Goal: Information Seeking & Learning: Find specific fact

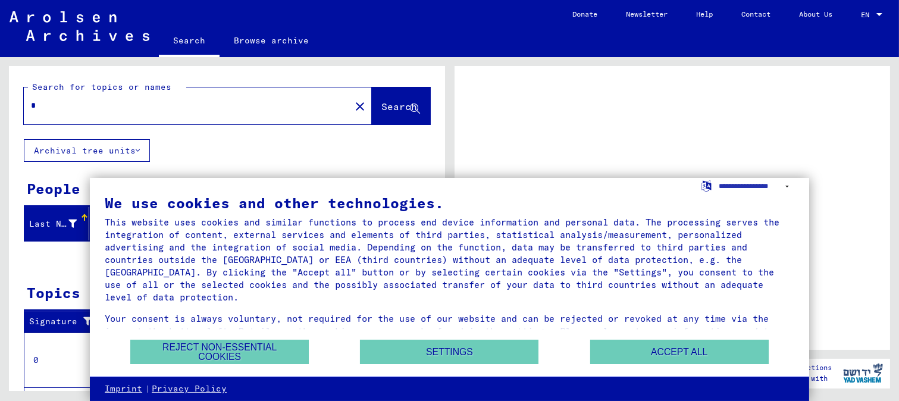
scroll to position [28, 0]
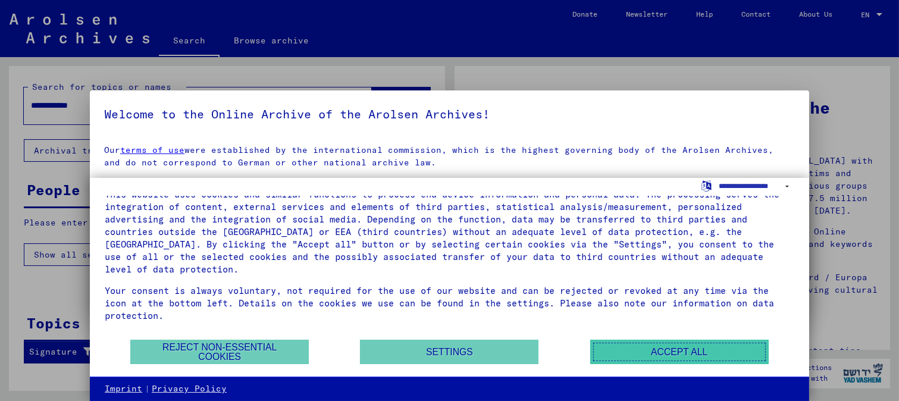
click at [625, 357] on button "Accept all" at bounding box center [679, 352] width 178 height 24
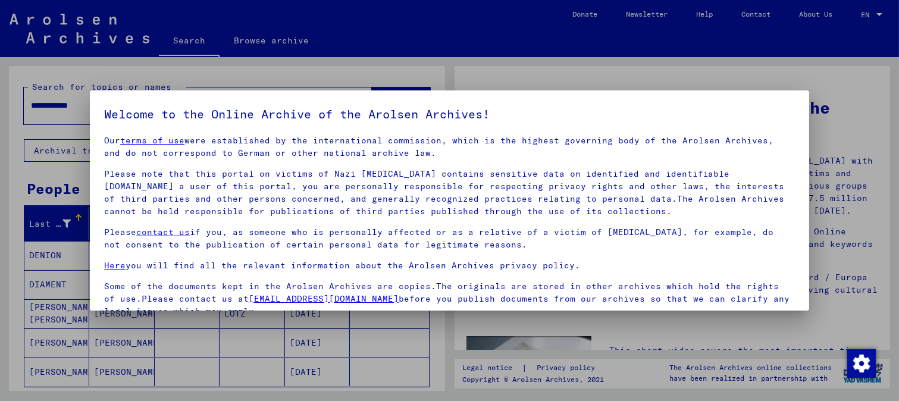
scroll to position [99, 0]
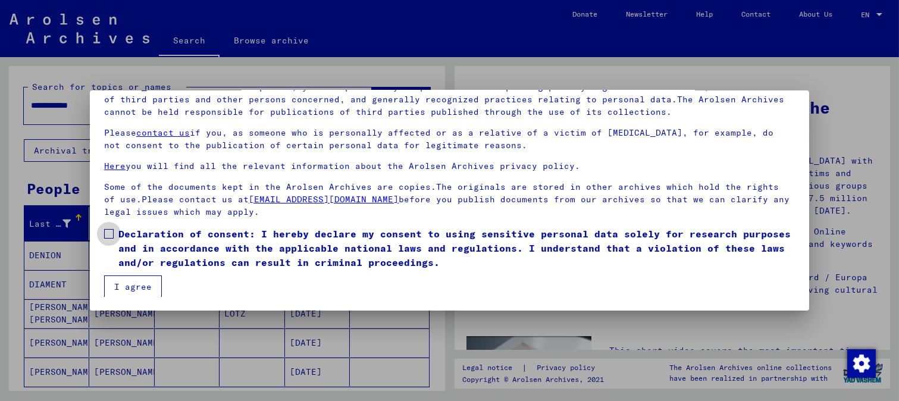
drag, startPoint x: 115, startPoint y: 231, endPoint x: 108, endPoint y: 239, distance: 10.6
click at [111, 232] on label "Declaration of consent: I hereby declare my consent to using sensitive personal…" at bounding box center [449, 248] width 691 height 43
click at [129, 286] on button "I agree" at bounding box center [133, 286] width 58 height 23
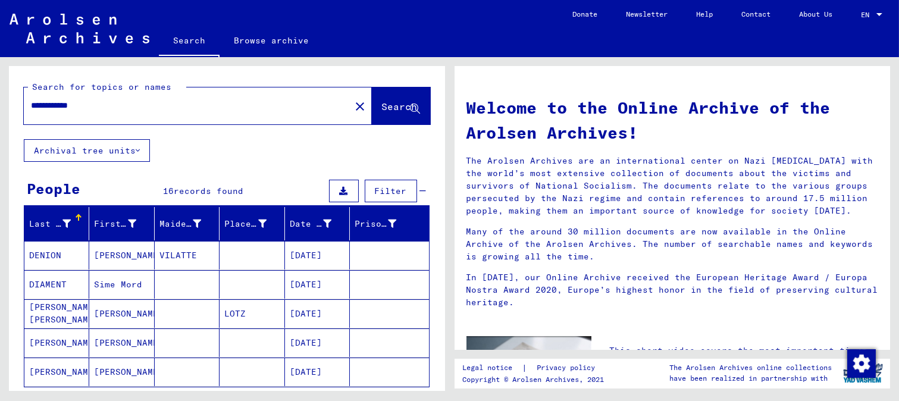
drag, startPoint x: 114, startPoint y: 104, endPoint x: 0, endPoint y: 104, distance: 114.2
click at [0, 104] on div "**********" at bounding box center [224, 224] width 449 height 334
type input "*********"
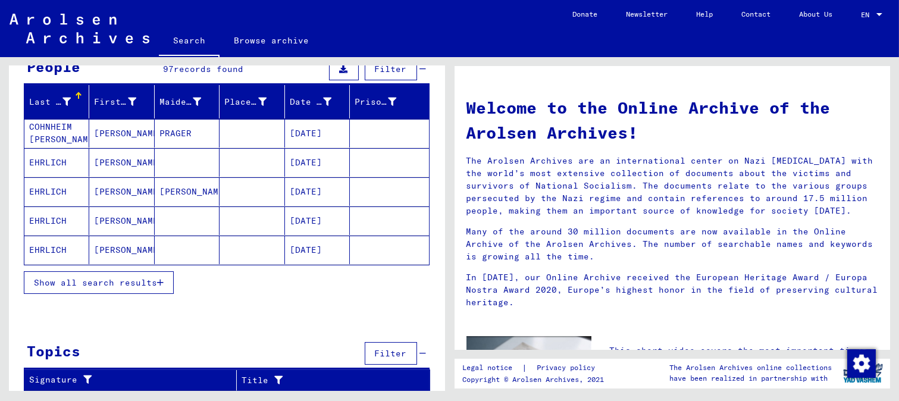
scroll to position [123, 0]
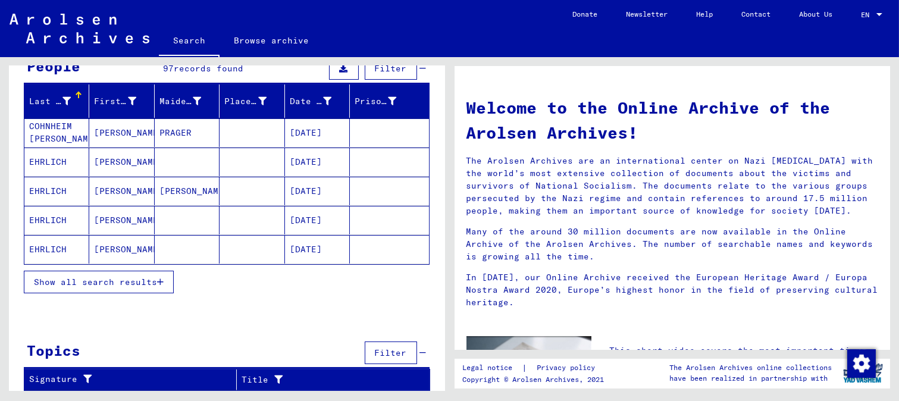
click at [159, 280] on icon "button" at bounding box center [160, 282] width 7 height 8
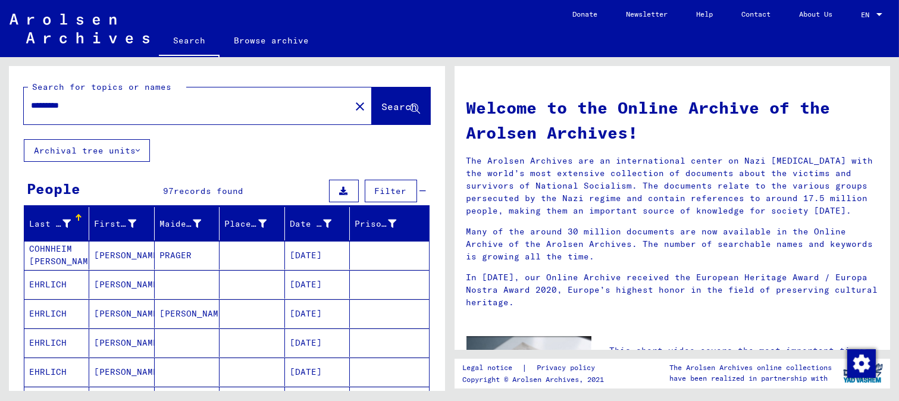
scroll to position [264, 0]
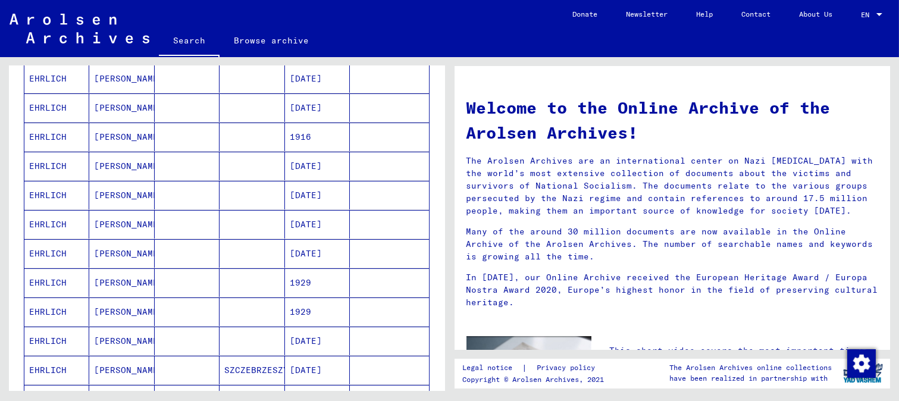
click at [233, 223] on mat-cell at bounding box center [251, 224] width 65 height 29
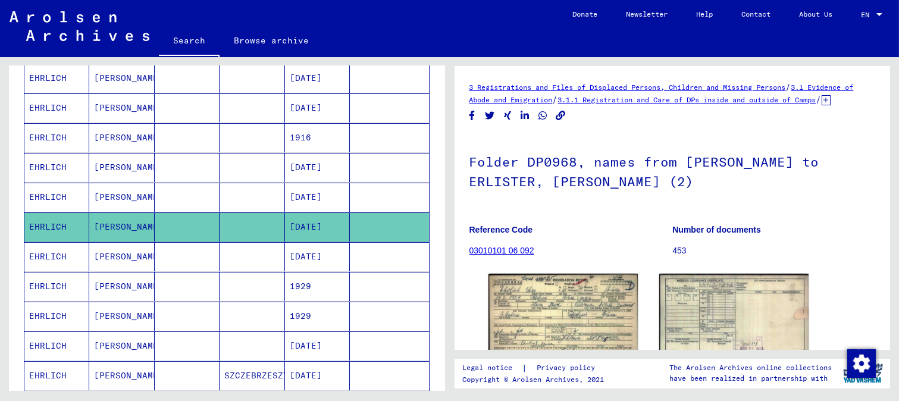
click at [545, 302] on img at bounding box center [562, 321] width 149 height 94
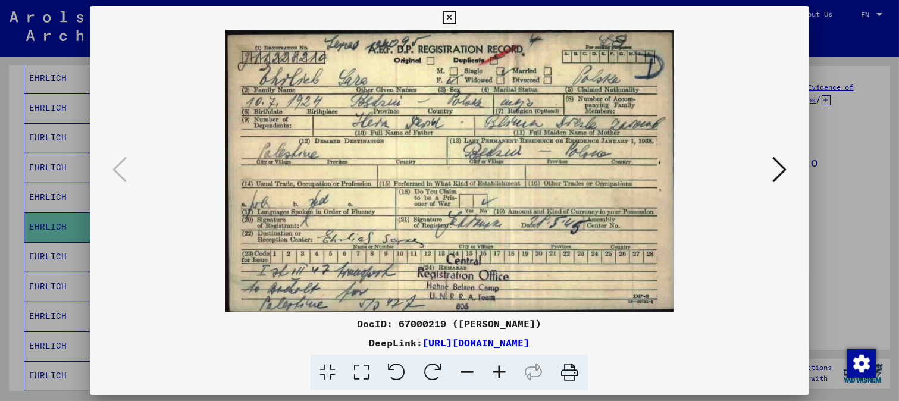
click at [401, 196] on img at bounding box center [449, 171] width 638 height 282
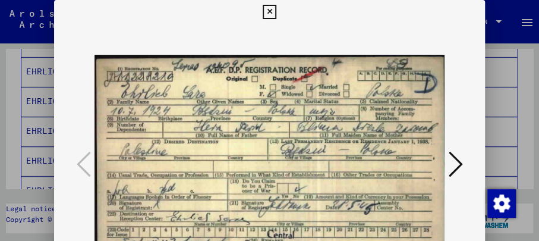
click at [454, 162] on icon at bounding box center [455, 164] width 14 height 29
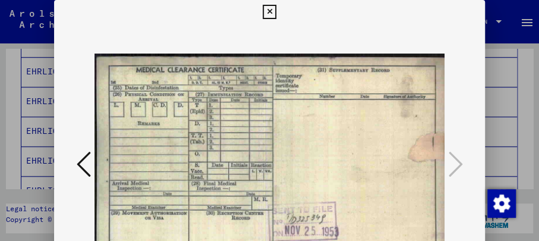
click at [79, 161] on icon at bounding box center [84, 164] width 14 height 29
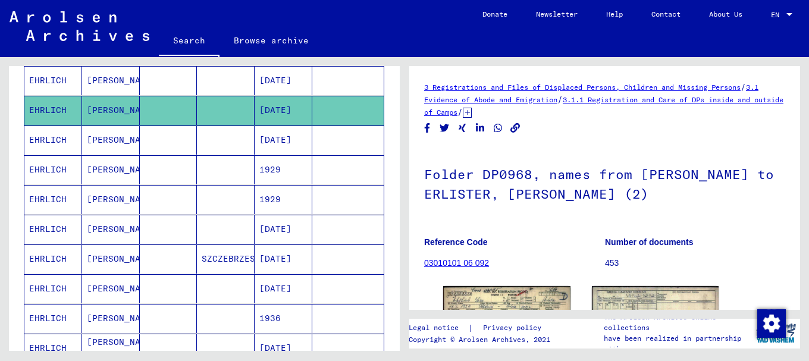
scroll to position [0, 0]
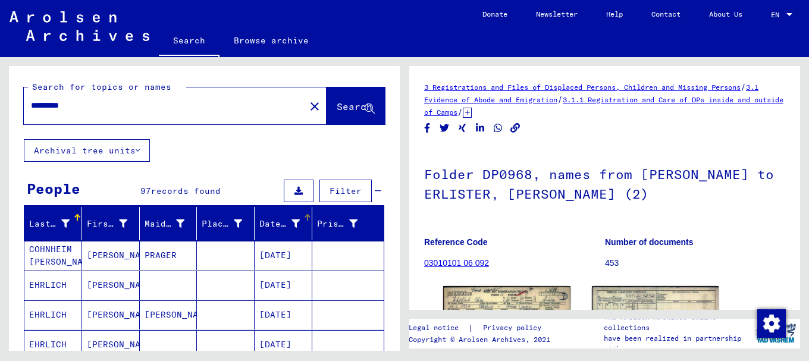
click at [283, 222] on div "Date of Birth" at bounding box center [279, 224] width 40 height 12
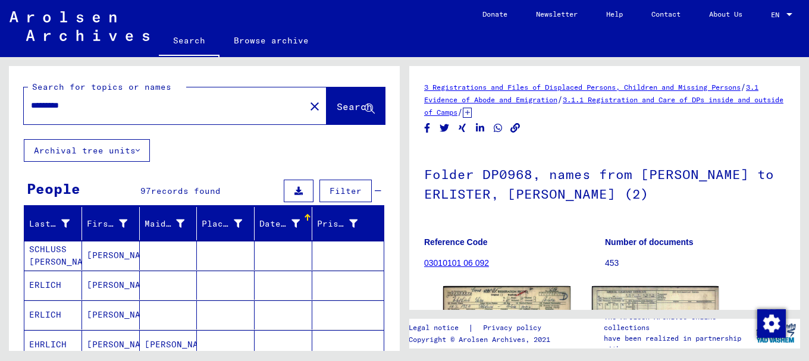
click at [294, 218] on div "Date of Birth" at bounding box center [280, 224] width 43 height 12
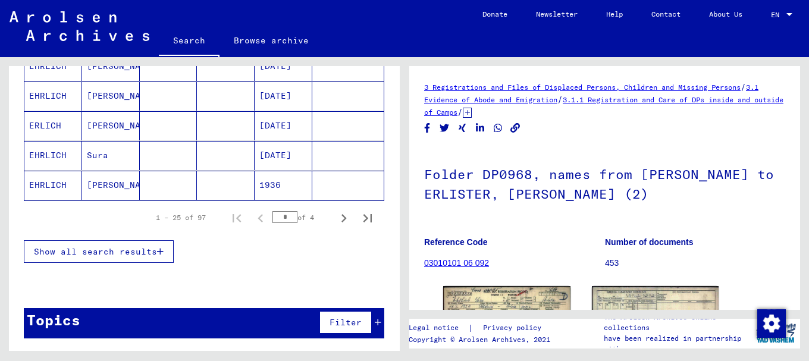
scroll to position [190, 0]
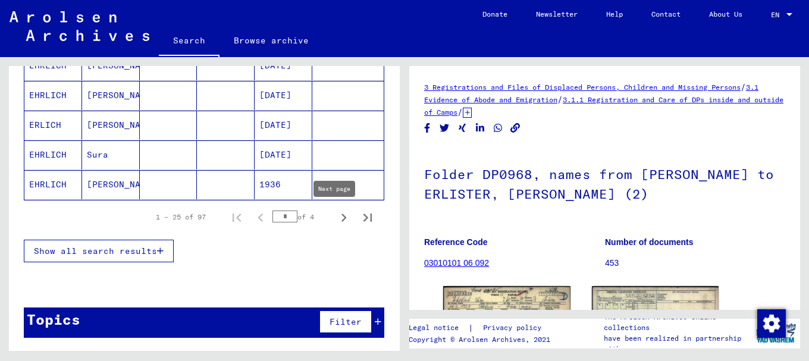
click at [335, 217] on icon "Next page" at bounding box center [343, 217] width 17 height 17
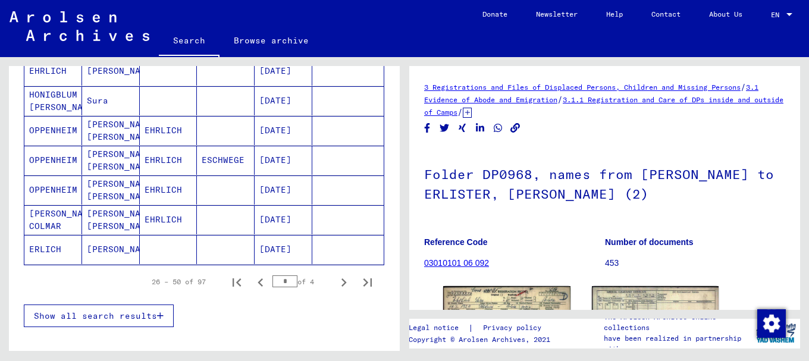
scroll to position [725, 0]
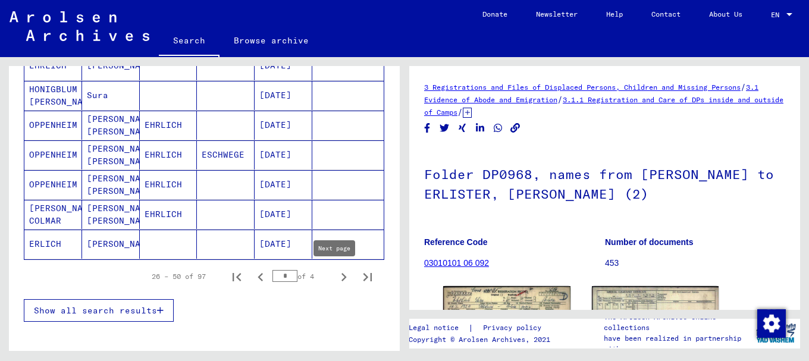
click at [337, 275] on icon "Next page" at bounding box center [343, 277] width 17 height 17
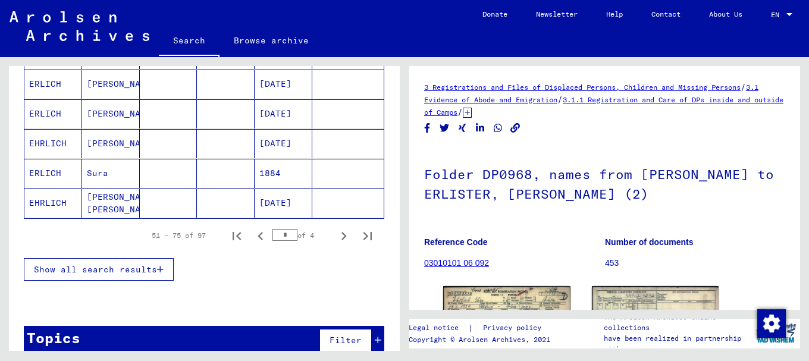
scroll to position [785, 0]
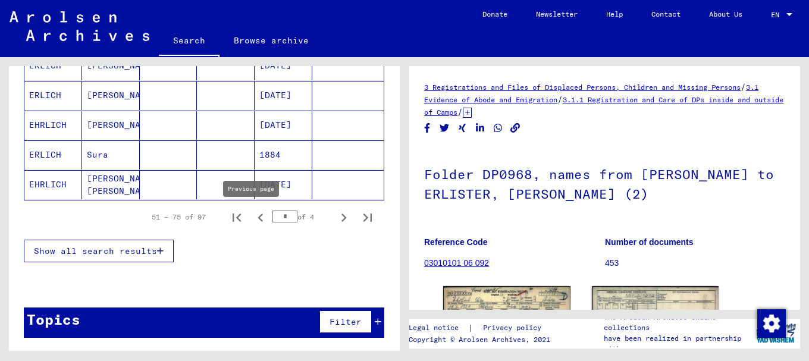
click at [258, 218] on icon "Previous page" at bounding box center [260, 218] width 5 height 8
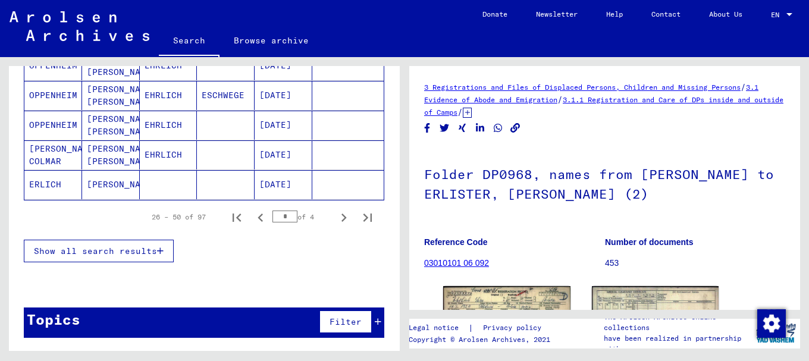
click at [258, 218] on icon "Previous page" at bounding box center [260, 218] width 5 height 8
type input "*"
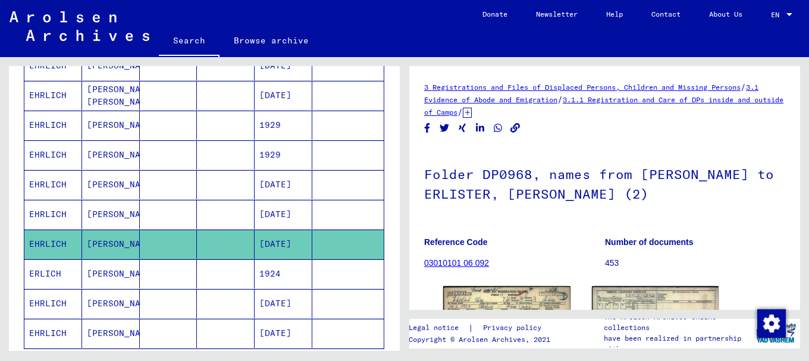
scroll to position [654, 0]
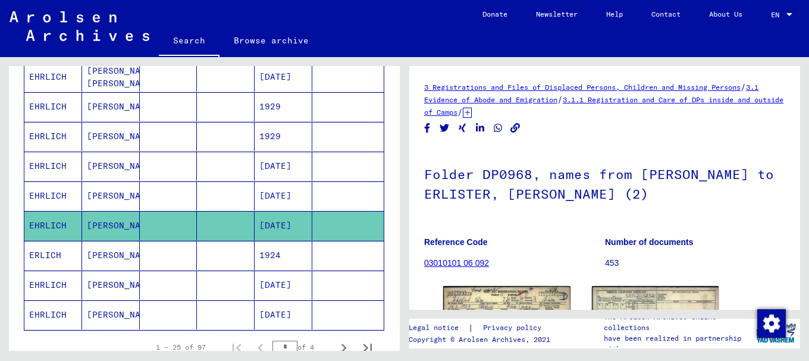
click at [255, 249] on mat-cell "1924" at bounding box center [284, 255] width 58 height 29
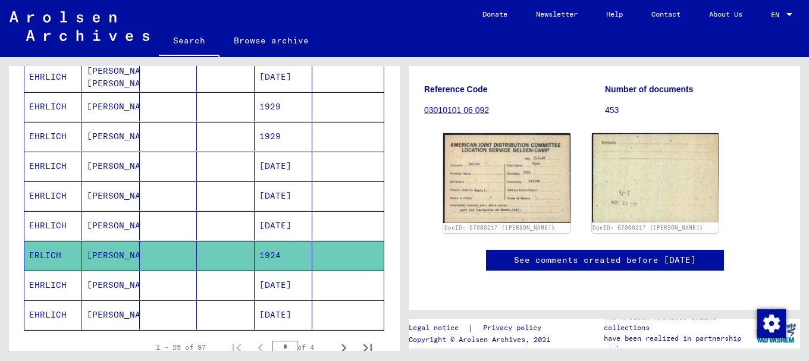
scroll to position [178, 0]
click at [500, 175] on img at bounding box center [506, 178] width 127 height 90
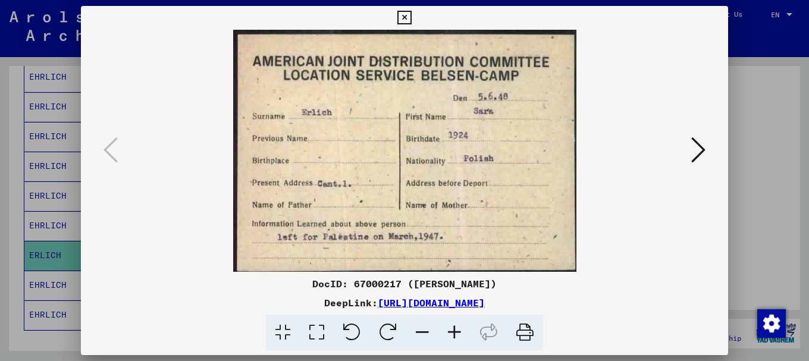
click at [701, 149] on icon at bounding box center [698, 150] width 14 height 29
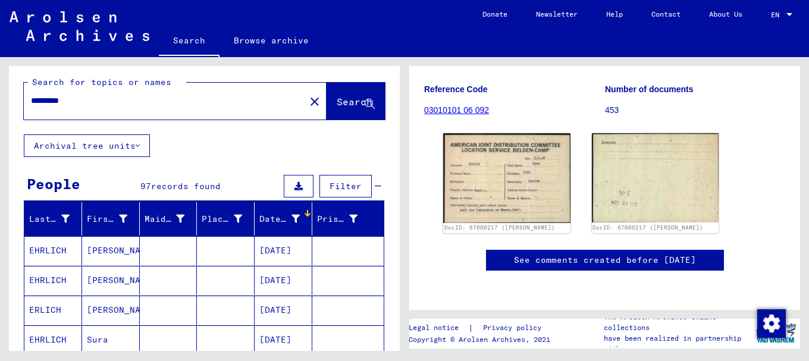
scroll to position [0, 0]
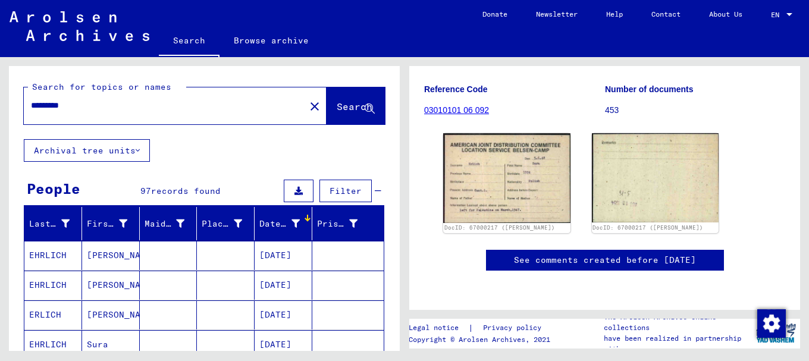
click at [109, 106] on input "*********" at bounding box center [164, 105] width 267 height 12
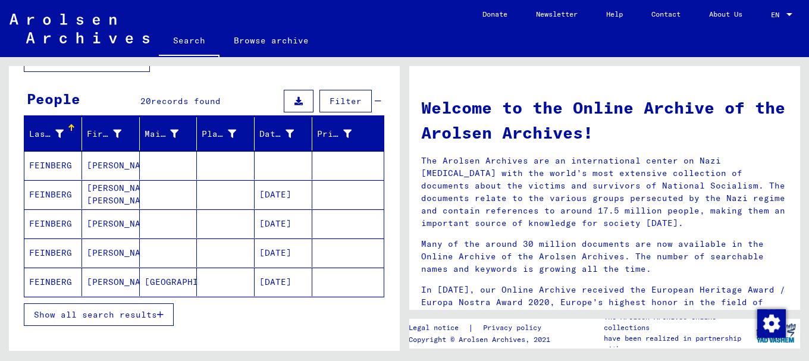
scroll to position [153, 0]
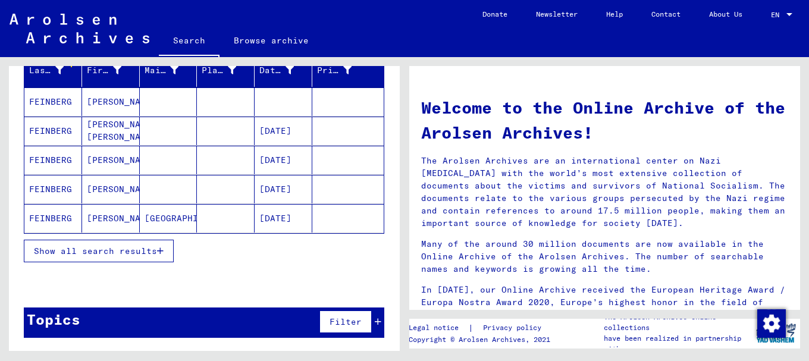
click at [157, 249] on span "Show all search results" at bounding box center [95, 251] width 123 height 11
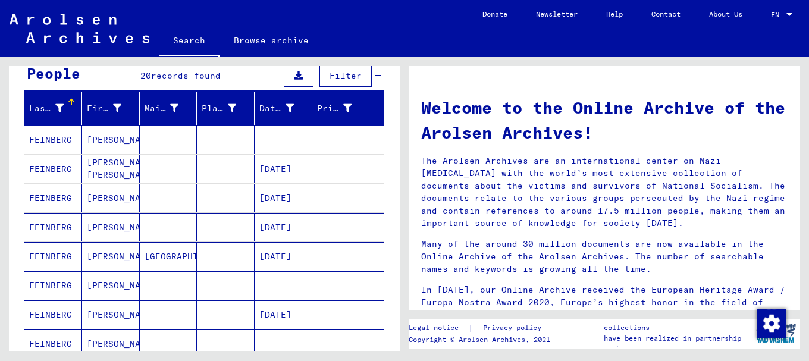
scroll to position [94, 0]
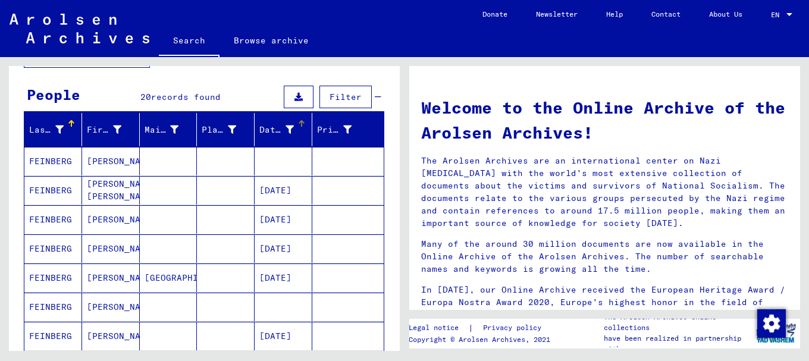
click at [286, 134] on div at bounding box center [290, 130] width 8 height 12
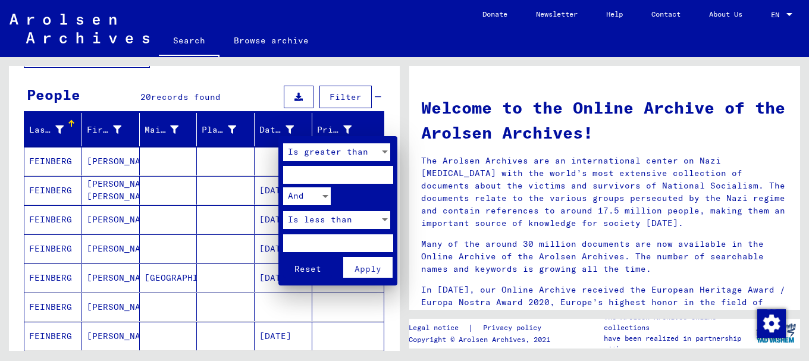
click at [272, 133] on div at bounding box center [404, 180] width 809 height 361
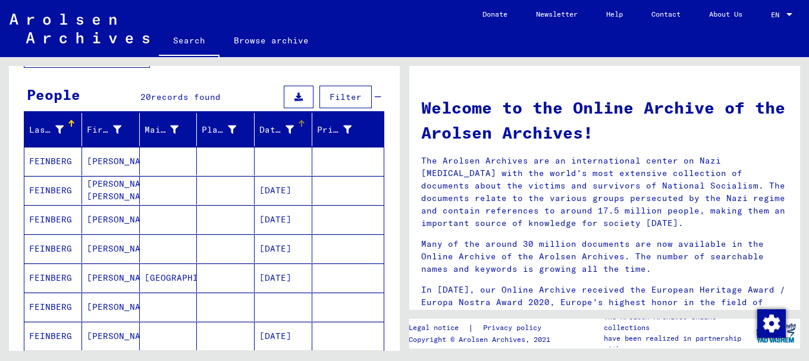
click at [301, 122] on div at bounding box center [303, 122] width 4 height 4
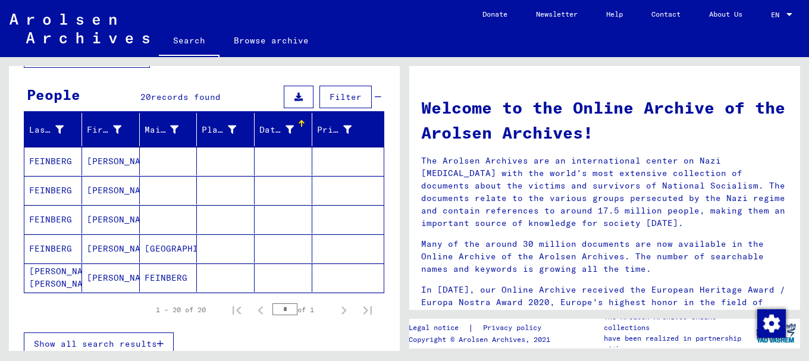
click at [301, 122] on div at bounding box center [303, 122] width 4 height 4
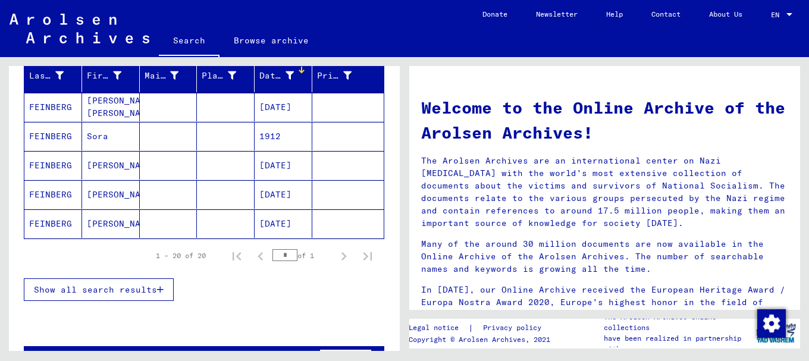
scroll to position [187, 0]
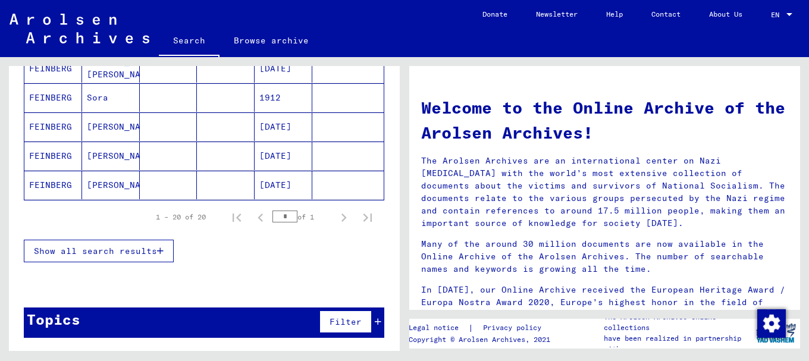
click at [160, 244] on button "Show all search results" at bounding box center [99, 251] width 150 height 23
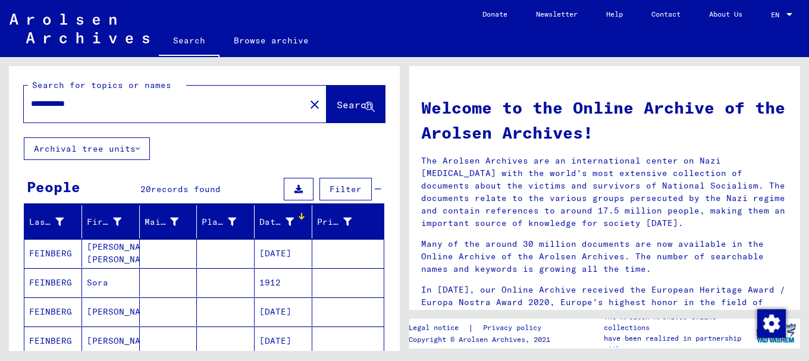
scroll to position [0, 0]
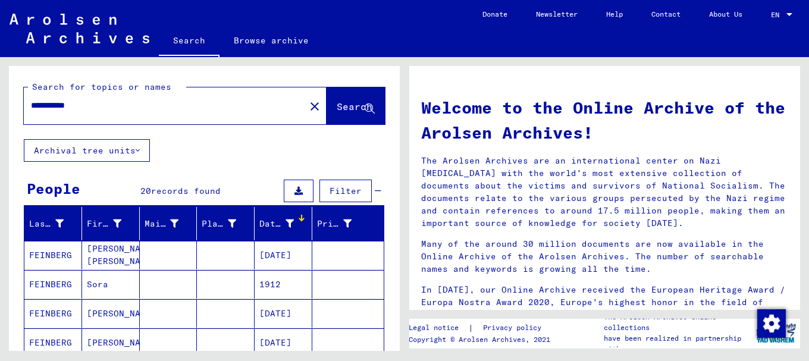
click at [109, 108] on input "**********" at bounding box center [161, 105] width 260 height 12
click at [51, 103] on input "**********" at bounding box center [161, 105] width 260 height 12
type input "**********"
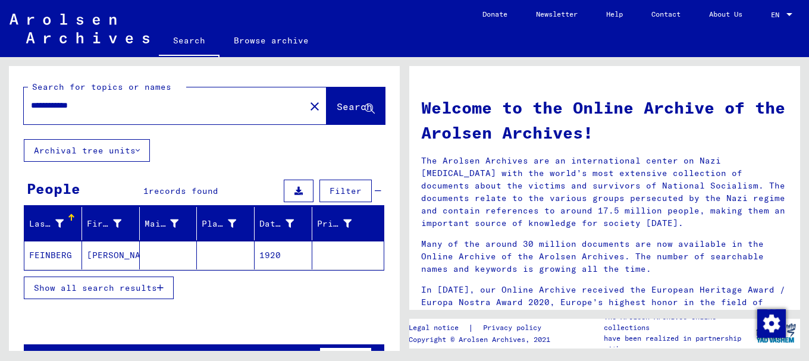
click at [270, 252] on mat-cell "1920" at bounding box center [284, 255] width 58 height 29
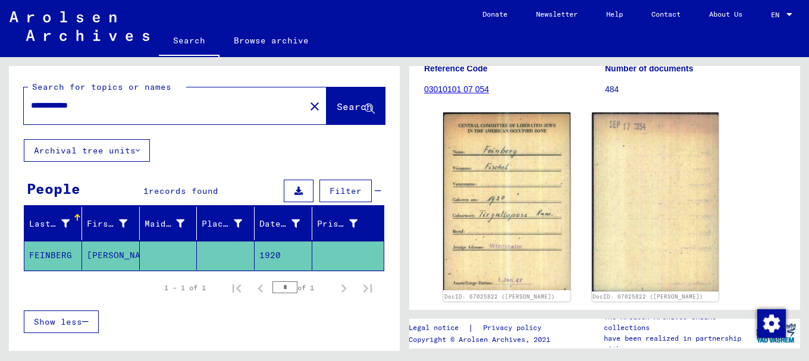
scroll to position [178, 0]
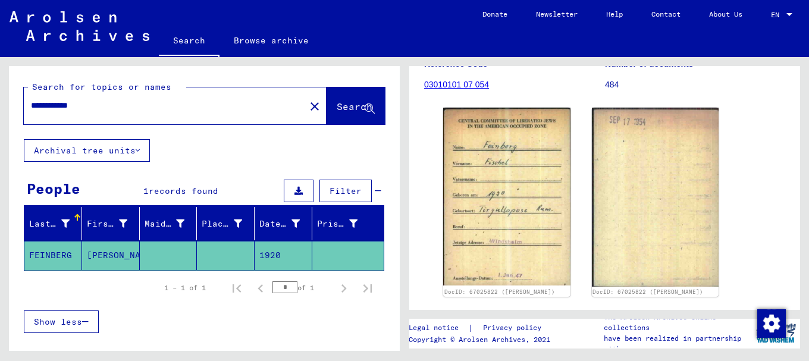
click at [507, 214] on img at bounding box center [506, 196] width 127 height 177
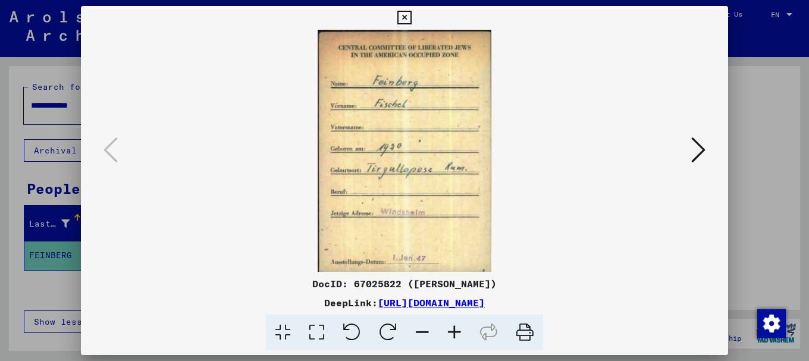
click at [692, 152] on icon at bounding box center [698, 150] width 14 height 29
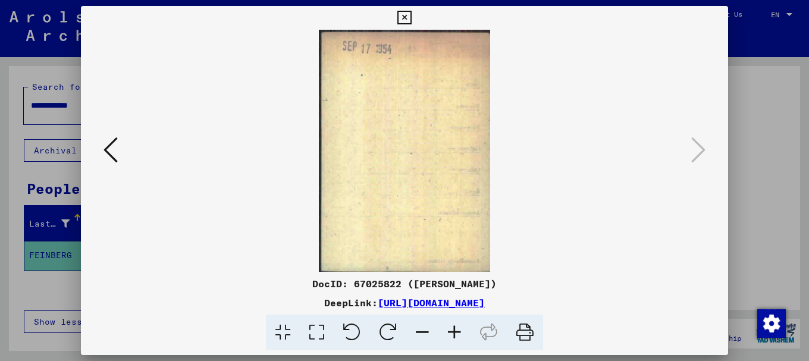
click at [112, 149] on icon at bounding box center [110, 150] width 14 height 29
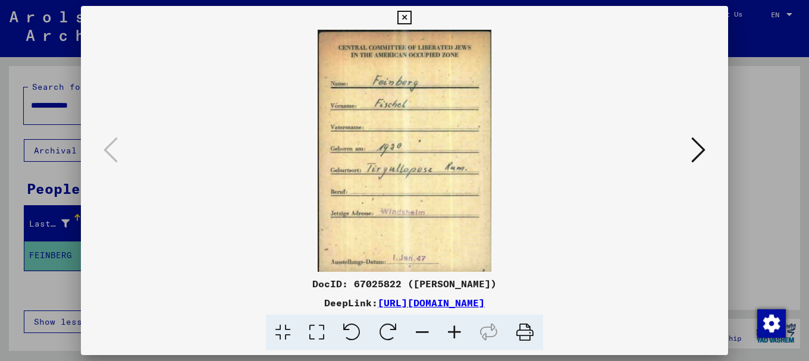
click at [694, 149] on icon at bounding box center [698, 150] width 14 height 29
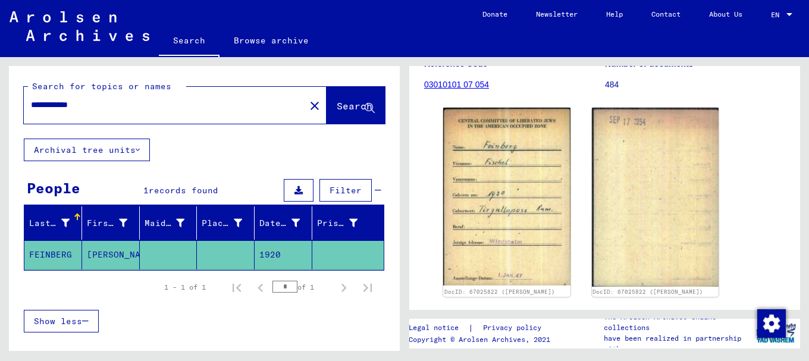
scroll to position [0, 0]
